Goal: Find specific page/section: Find specific page/section

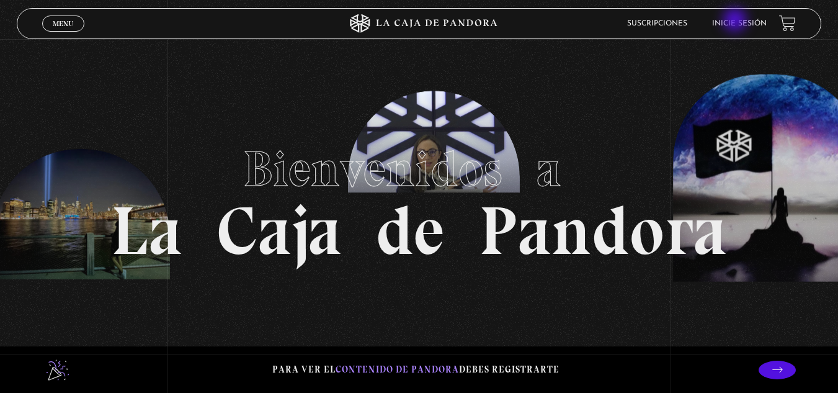
click at [736, 21] on link "Inicie sesión" at bounding box center [739, 23] width 55 height 7
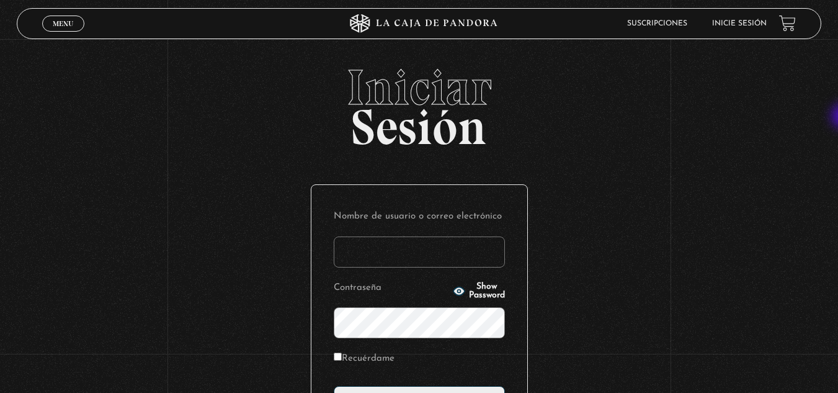
type input "asolis0491@gmail.com"
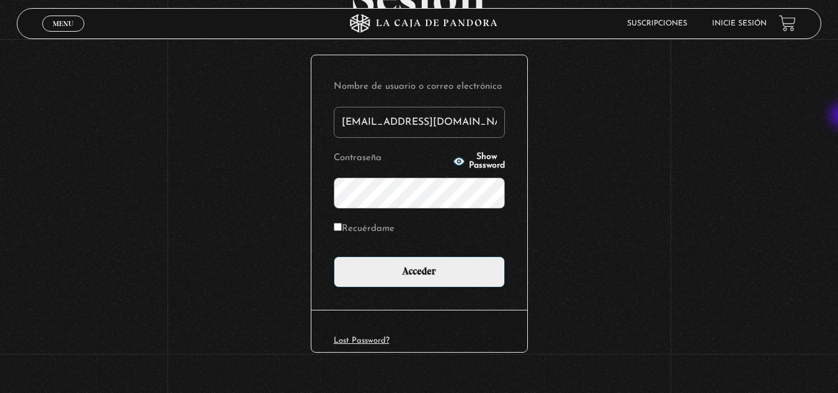
scroll to position [134, 0]
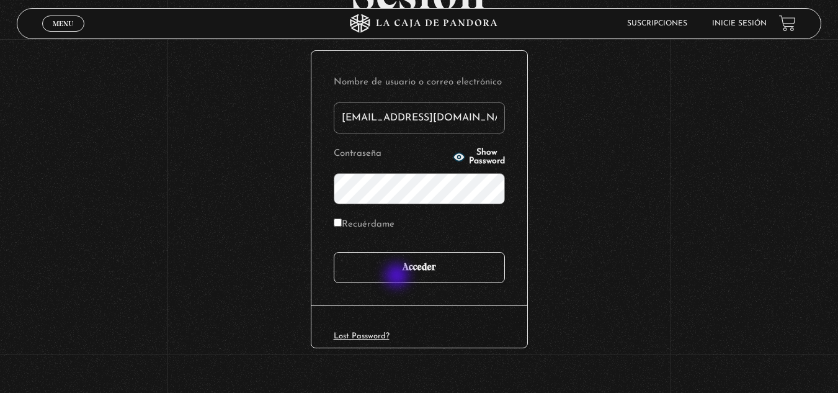
click at [398, 276] on input "Acceder" at bounding box center [419, 267] width 171 height 31
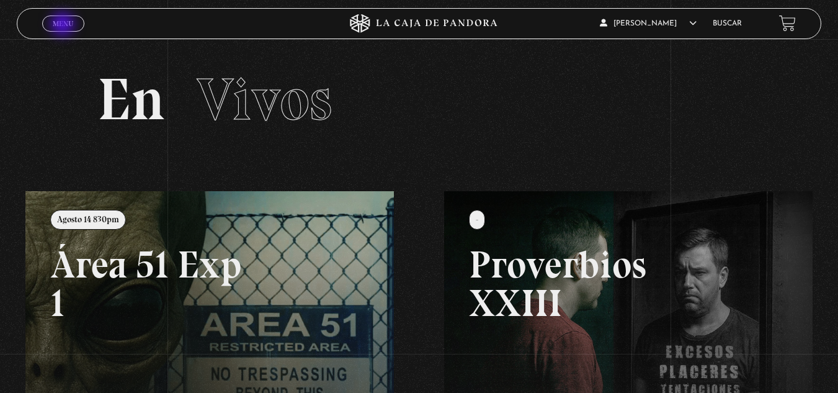
click at [64, 25] on span "Menu" at bounding box center [63, 23] width 20 height 7
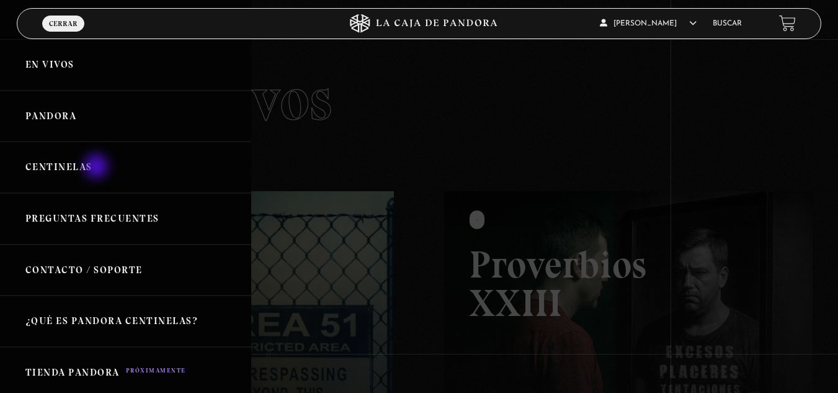
click at [97, 167] on link "Centinelas" at bounding box center [125, 166] width 251 height 51
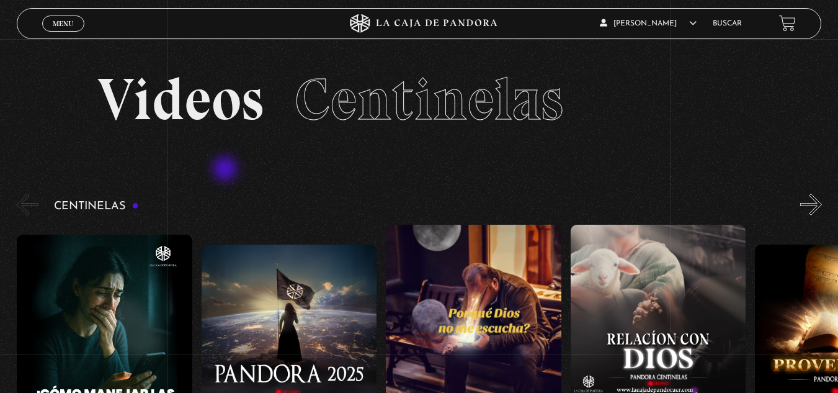
click at [226, 170] on section "Videos Centinelas" at bounding box center [419, 115] width 838 height 152
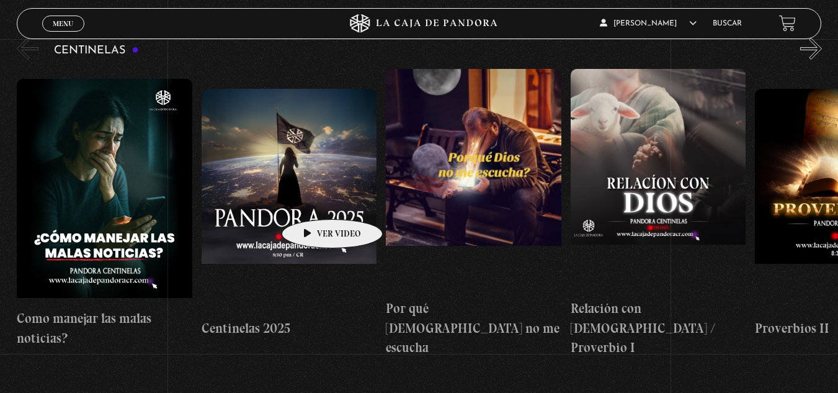
scroll to position [133, 0]
